Goal: Task Accomplishment & Management: Manage account settings

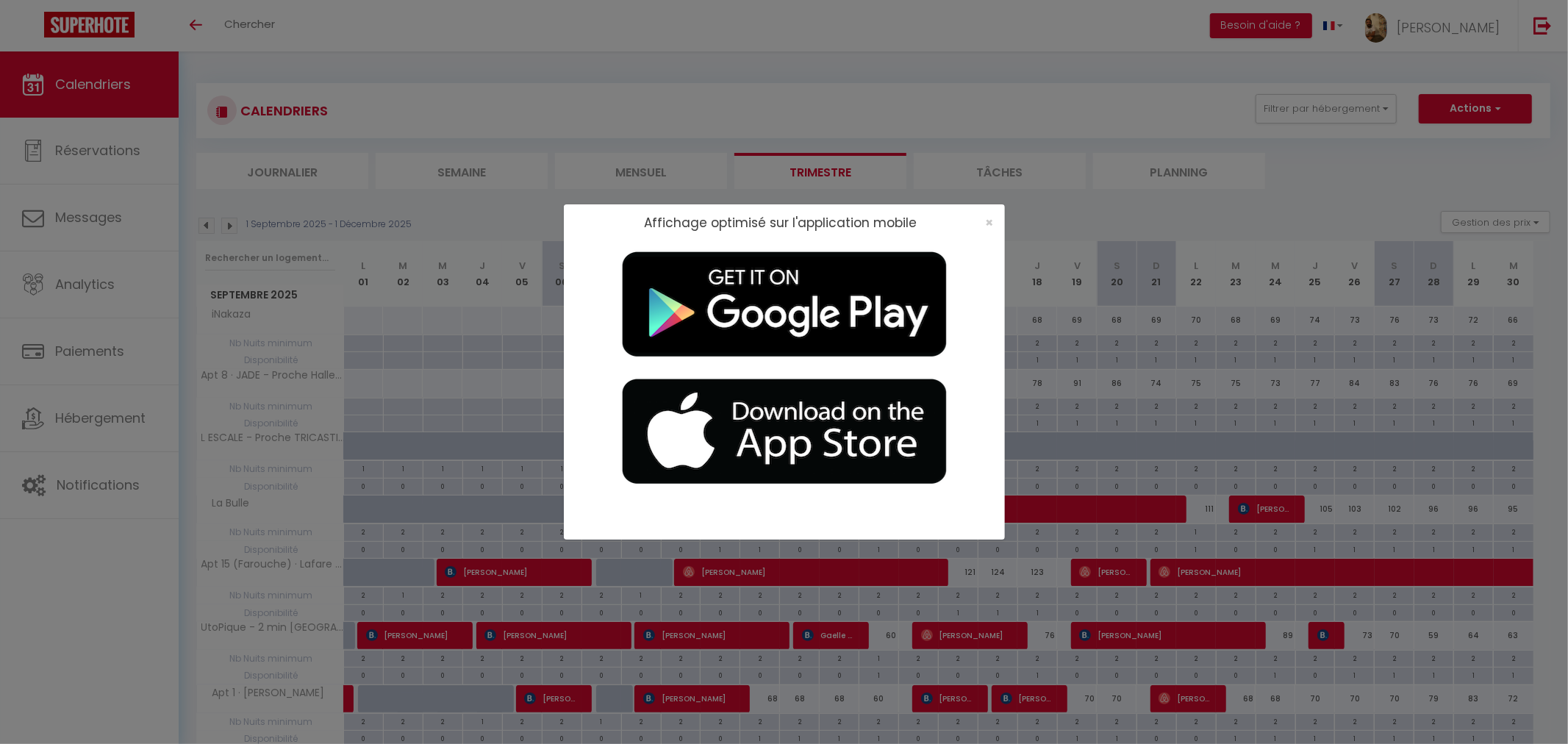
click at [989, 241] on div at bounding box center [784, 375] width 441 height 269
click at [990, 241] on div at bounding box center [784, 375] width 441 height 269
drag, startPoint x: 1210, startPoint y: 210, endPoint x: 1218, endPoint y: 210, distance: 8.0
click at [1211, 210] on div "Affichage optimisé sur l'application mobile ×" at bounding box center [784, 372] width 1568 height 744
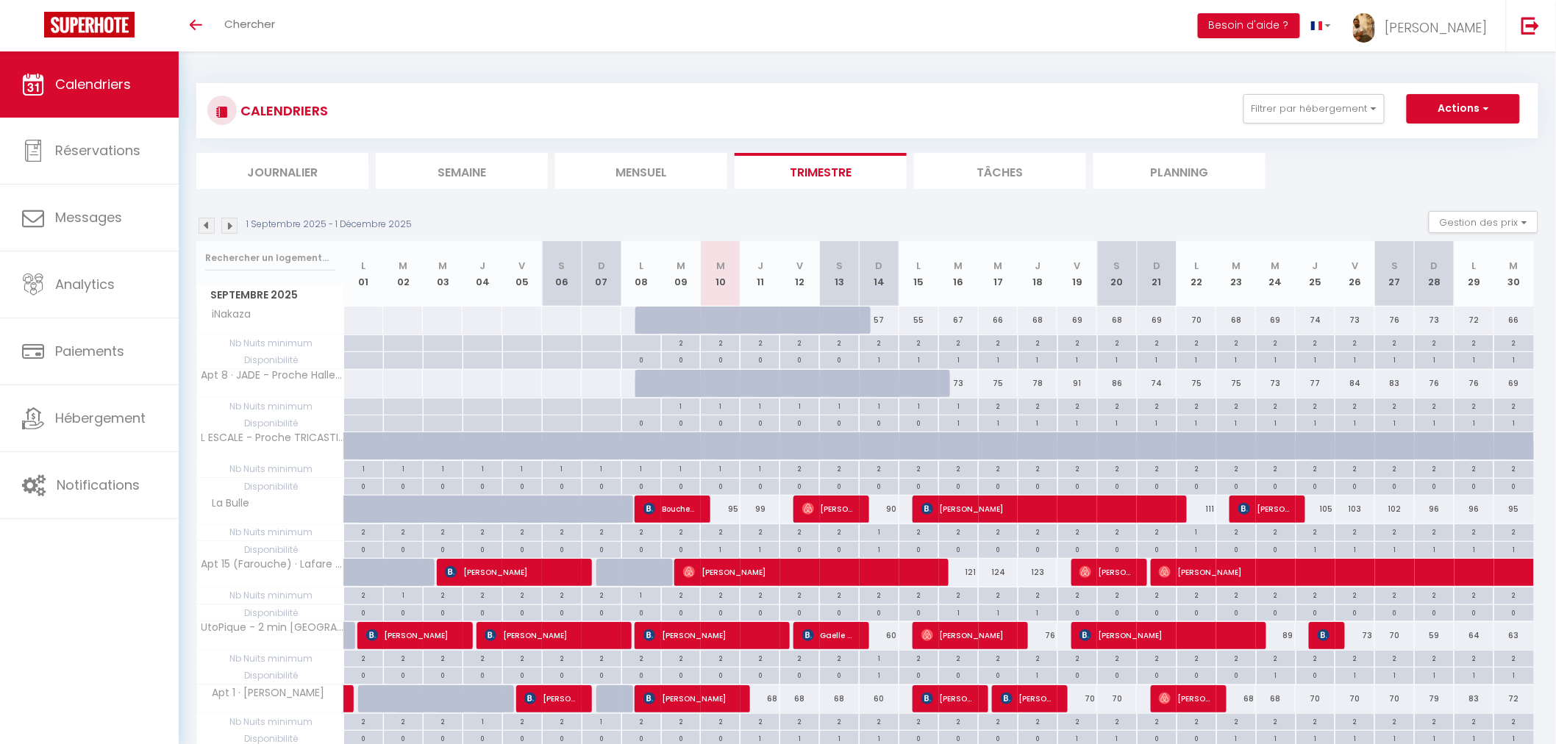
drag, startPoint x: 797, startPoint y: 321, endPoint x: 807, endPoint y: 325, distance: 10.5
click at [797, 321] on div at bounding box center [814, 329] width 40 height 28
type input "58"
type input "Ven 12 Septembre 2025"
type input "[PERSON_NAME] 13 Septembre 2025"
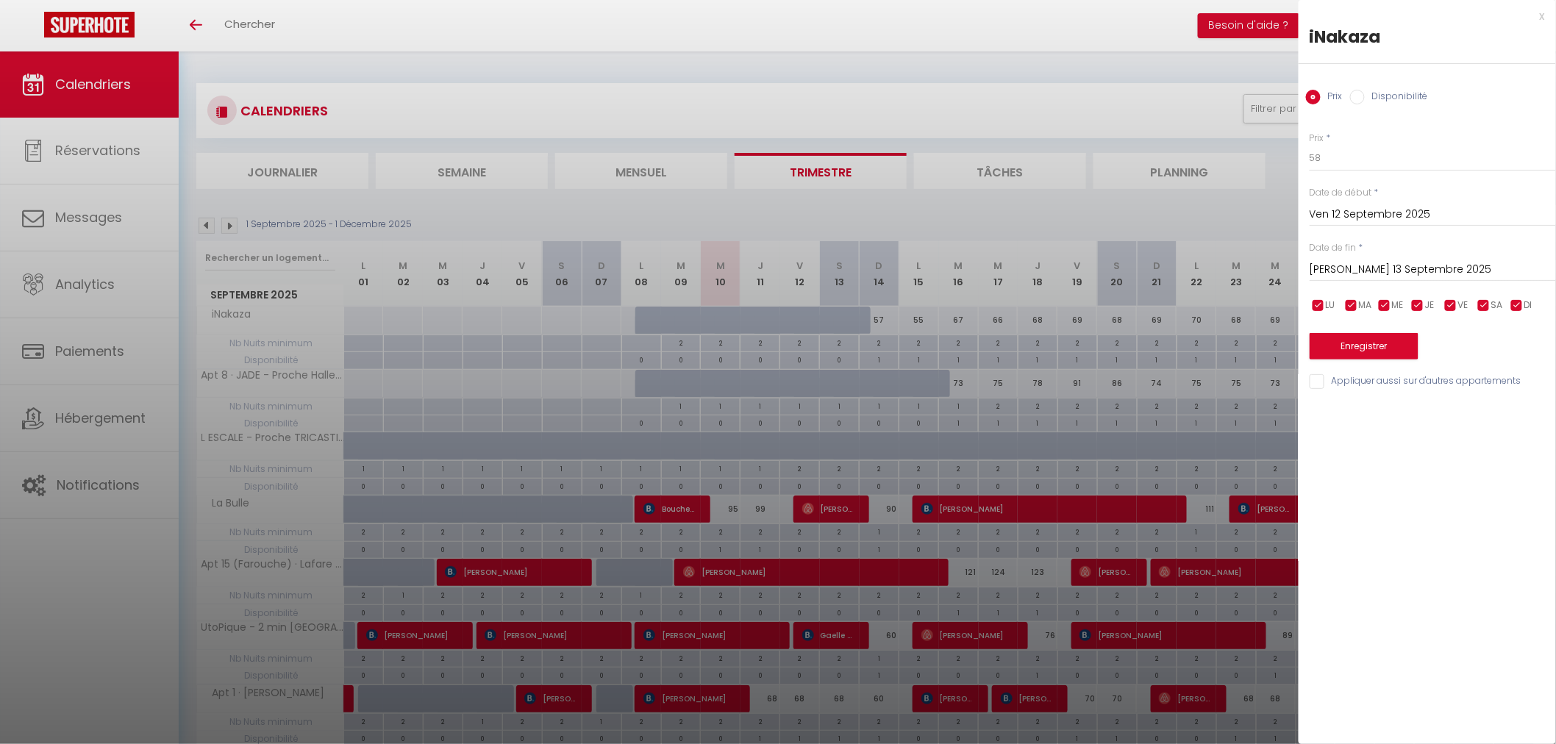
click at [847, 202] on div at bounding box center [778, 372] width 1556 height 744
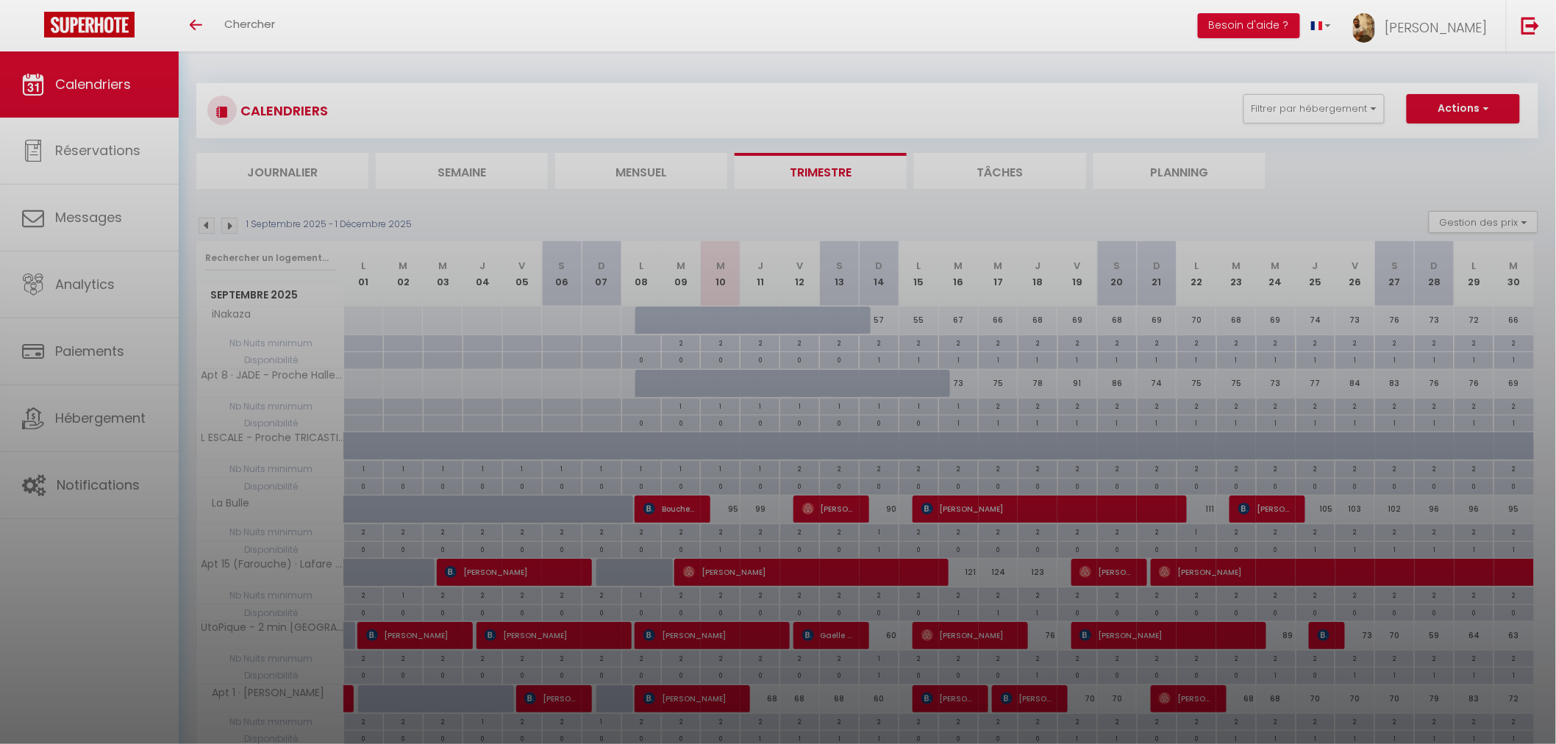
click at [1542, 15] on div at bounding box center [778, 372] width 1556 height 744
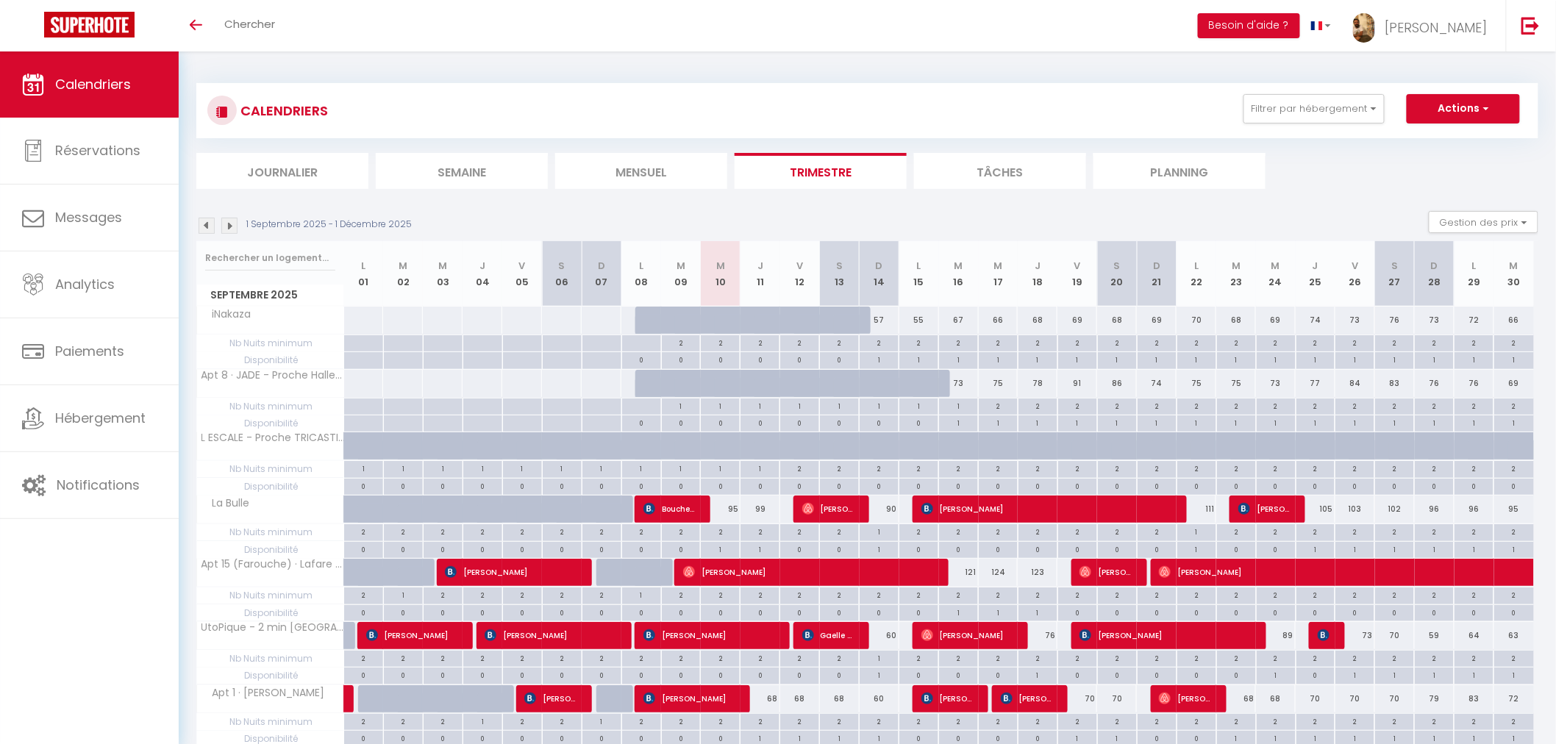
click at [716, 324] on div at bounding box center [735, 329] width 40 height 28
type input "53"
select select "1"
type input "Mer 10 Septembre 2025"
type input "Jeu 11 Septembre 2025"
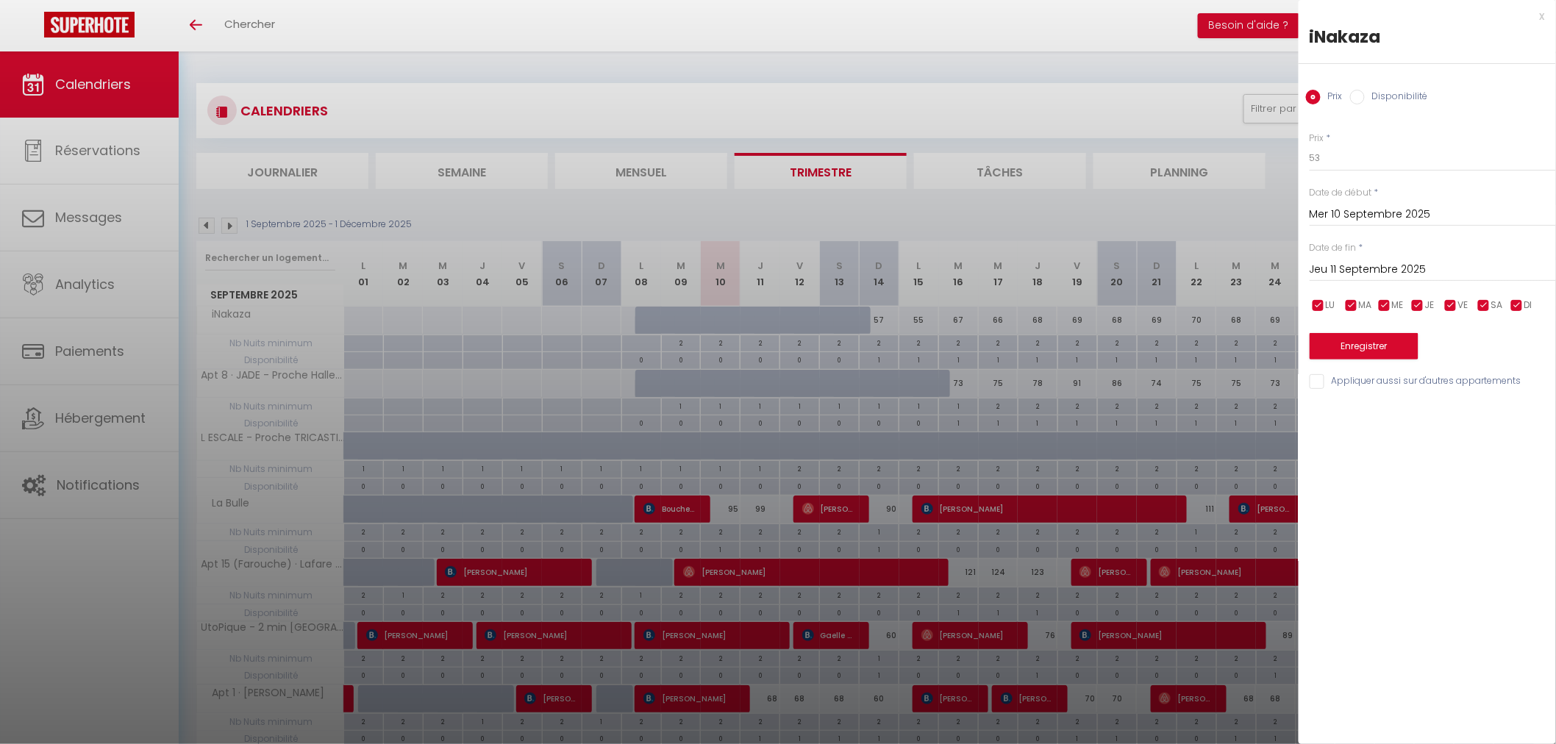
click at [1357, 99] on input "Disponibilité" at bounding box center [1357, 97] width 15 height 15
radio input "true"
radio input "false"
click at [1377, 263] on input "Jeu 11 Septembre 2025" at bounding box center [1433, 271] width 246 height 19
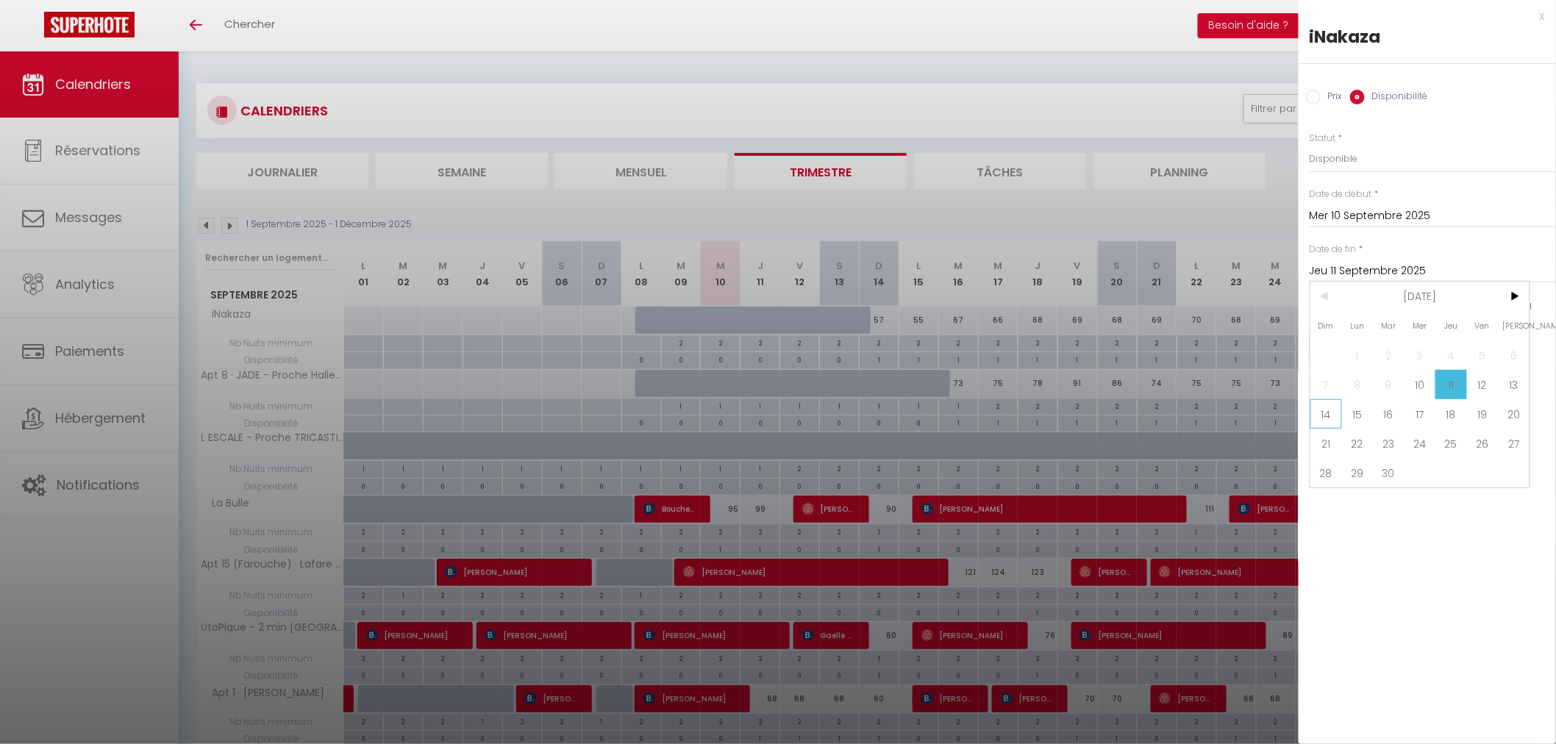
click at [1333, 416] on span "14" at bounding box center [1327, 413] width 32 height 29
type input "Dim 14 Septembre 2025"
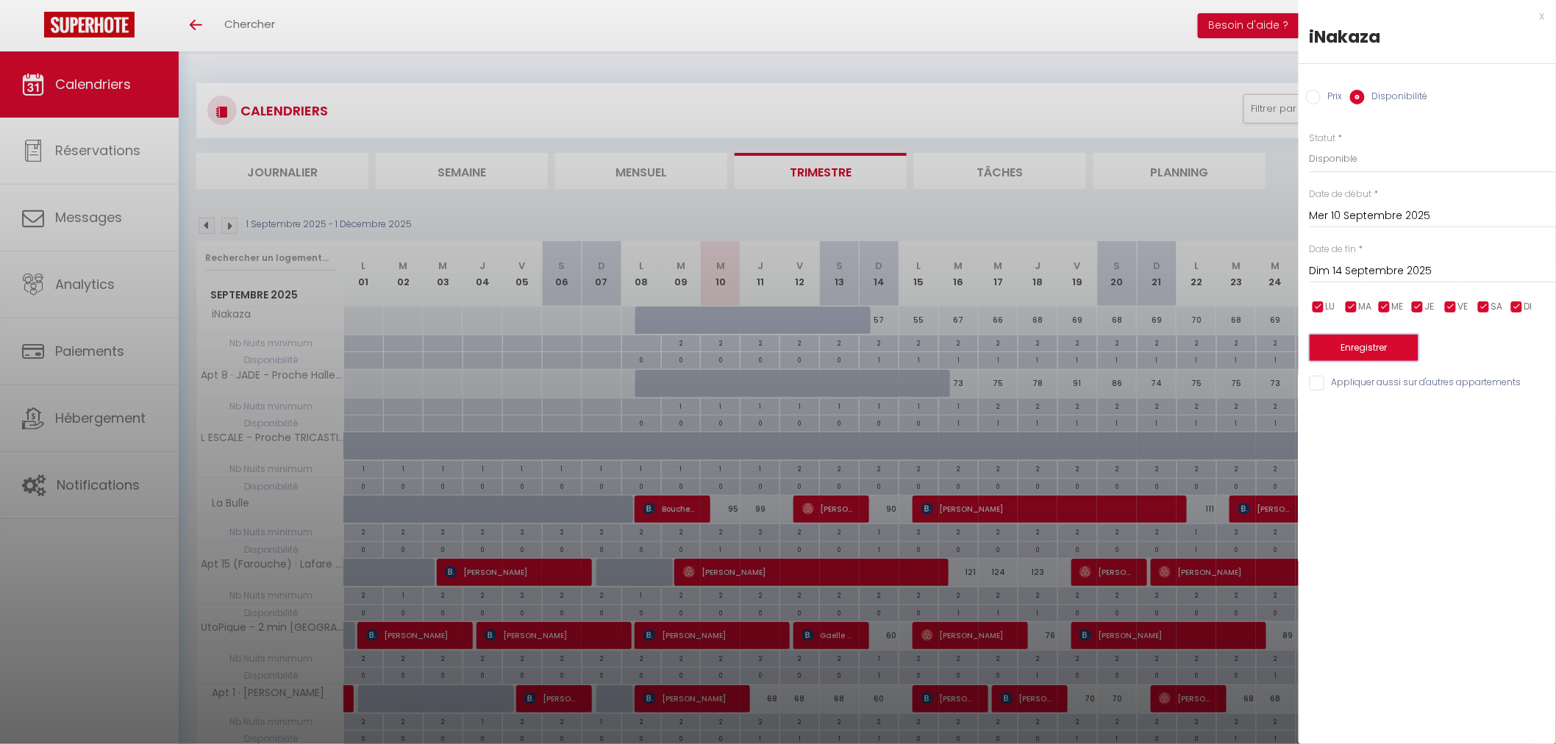
click at [1370, 353] on button "Enregistrer" at bounding box center [1364, 348] width 109 height 26
